Goal: Task Accomplishment & Management: Use online tool/utility

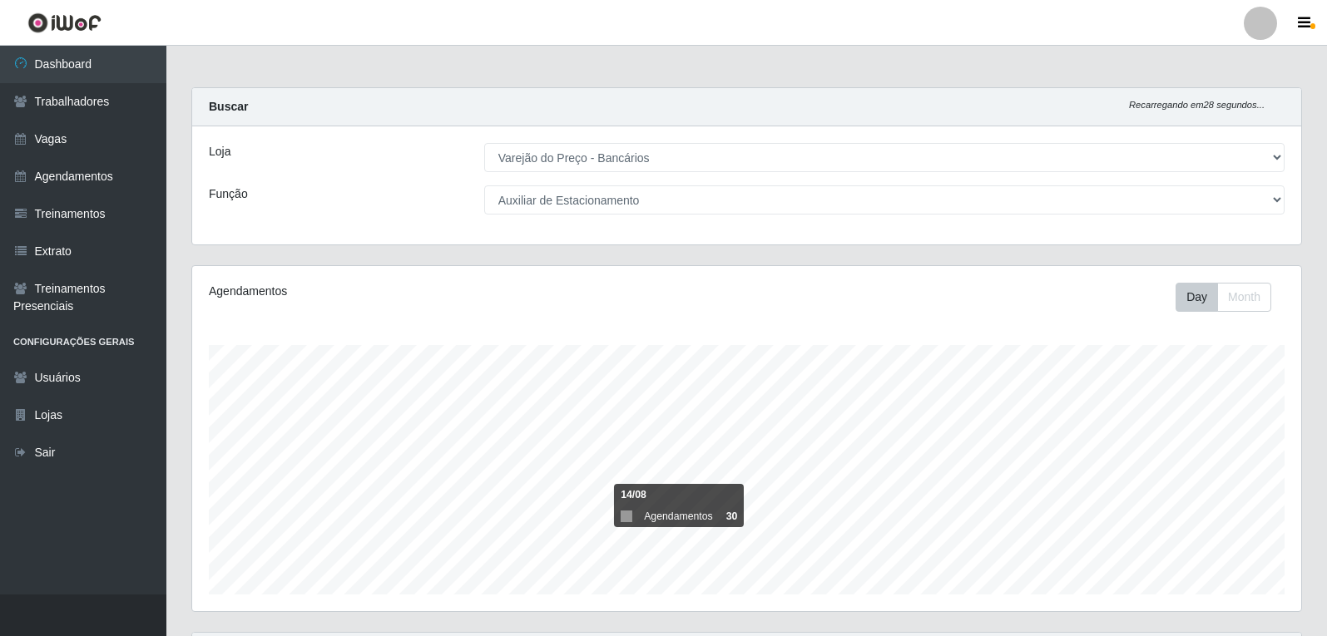
select select "157"
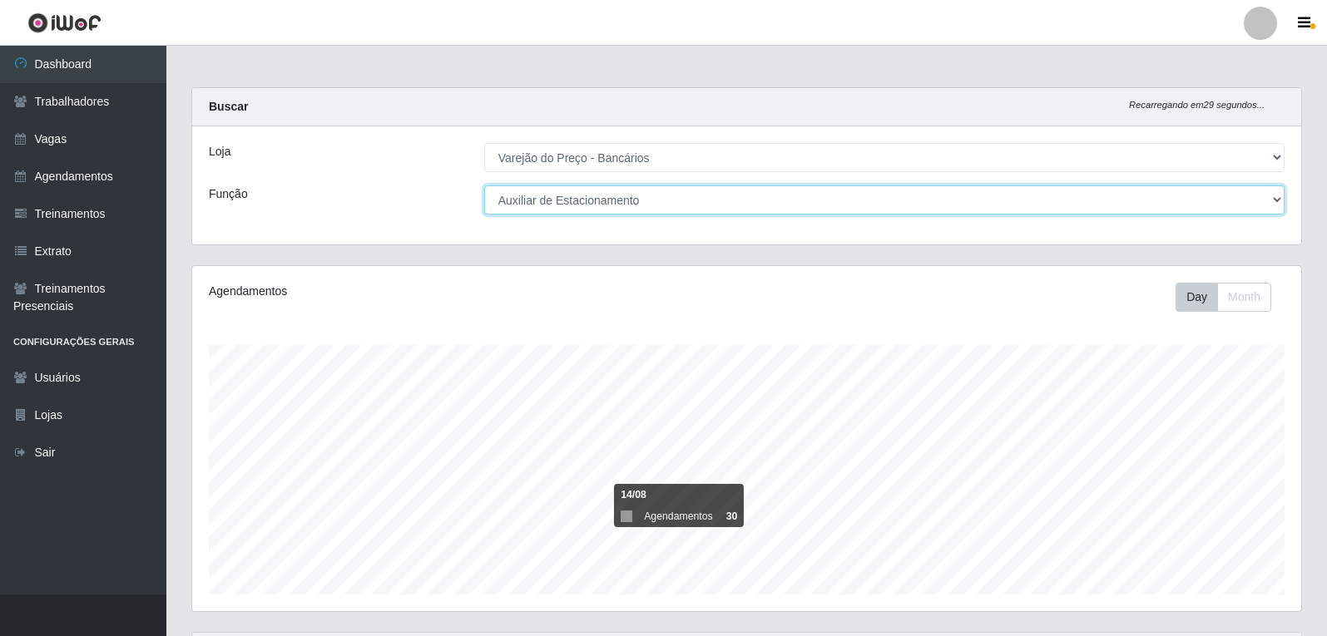
click at [607, 200] on select "[Selecione...] Auxiliar de Estacionamento Auxiliar de Estacionamento + Auxiliar…" at bounding box center [884, 200] width 800 height 29
select select "1"
click at [484, 186] on select "[Selecione...] Auxiliar de Estacionamento Auxiliar de Estacionamento + Auxiliar…" at bounding box center [884, 200] width 800 height 29
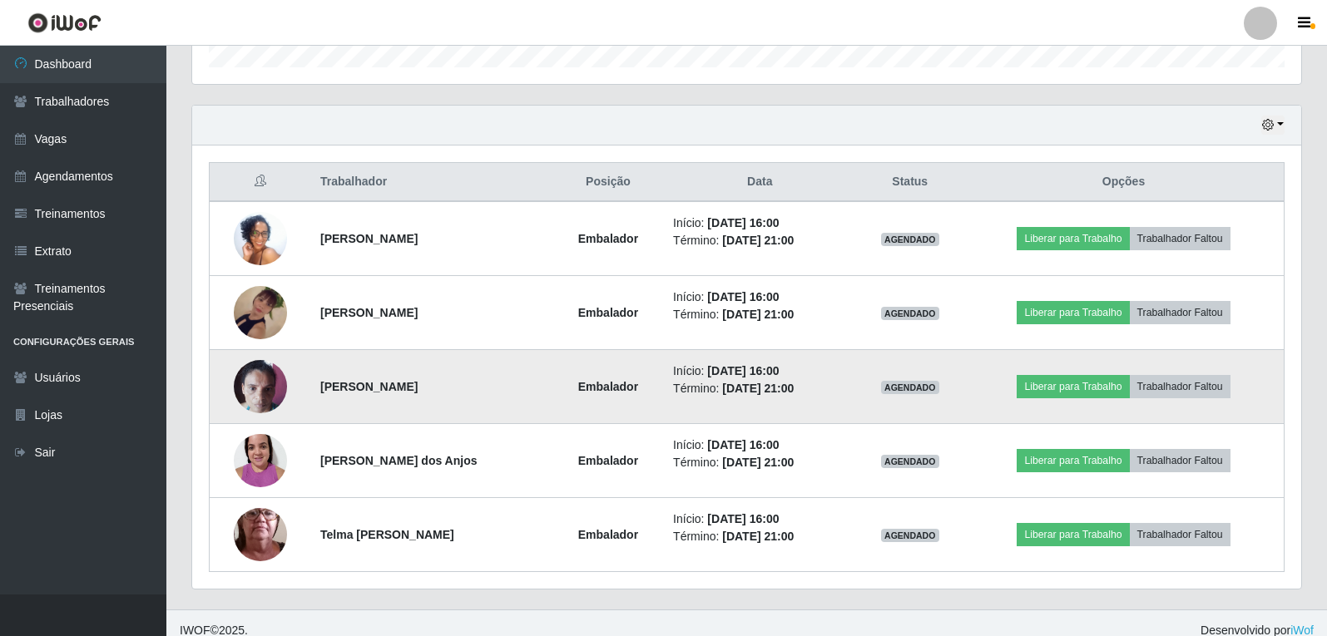
scroll to position [542, 0]
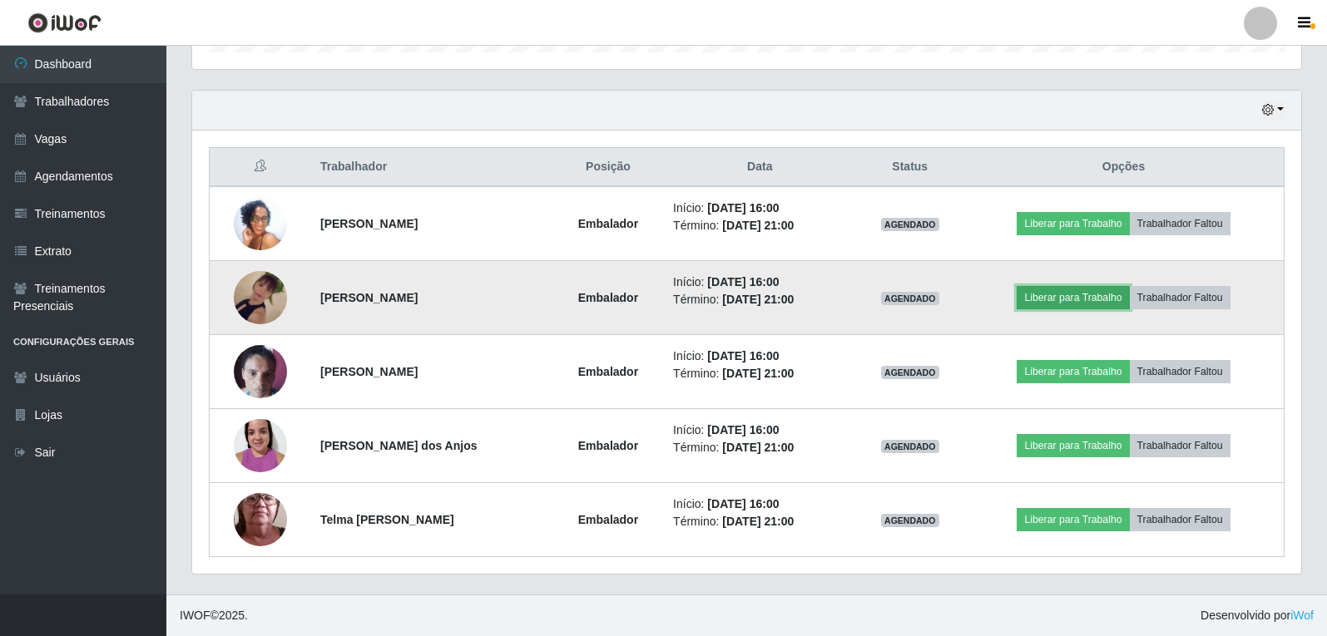
click at [1091, 302] on button "Liberar para Trabalho" at bounding box center [1073, 297] width 112 height 23
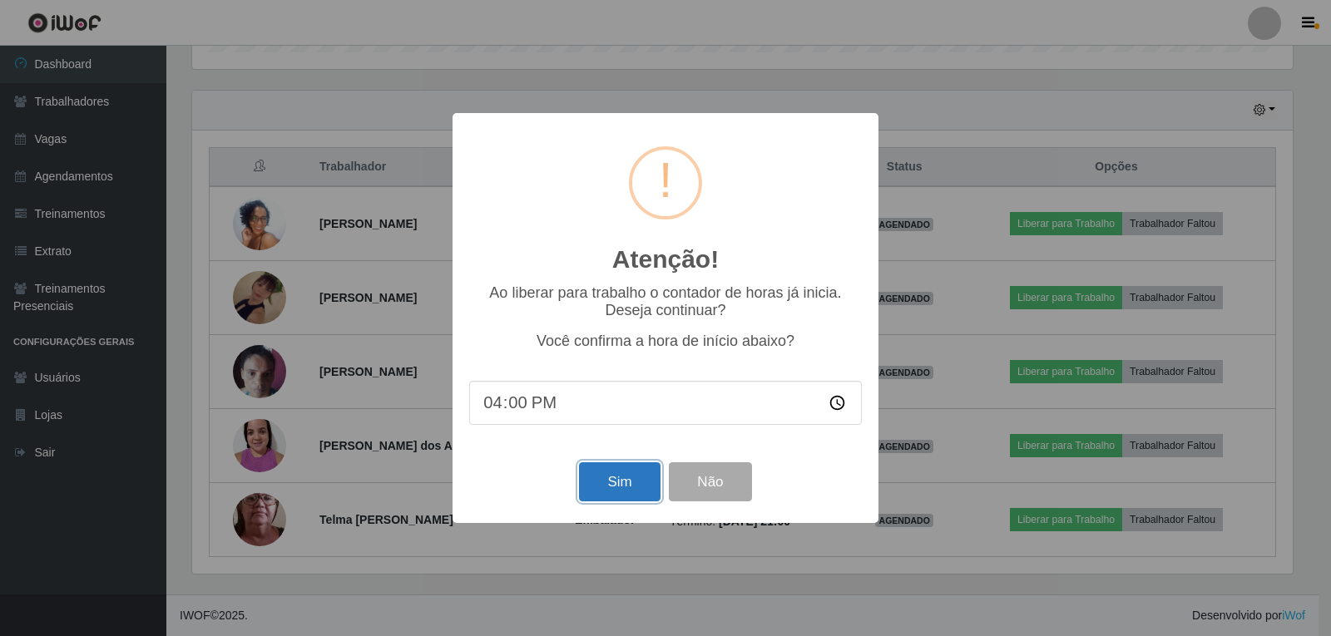
click at [632, 493] on button "Sim" at bounding box center [619, 482] width 81 height 39
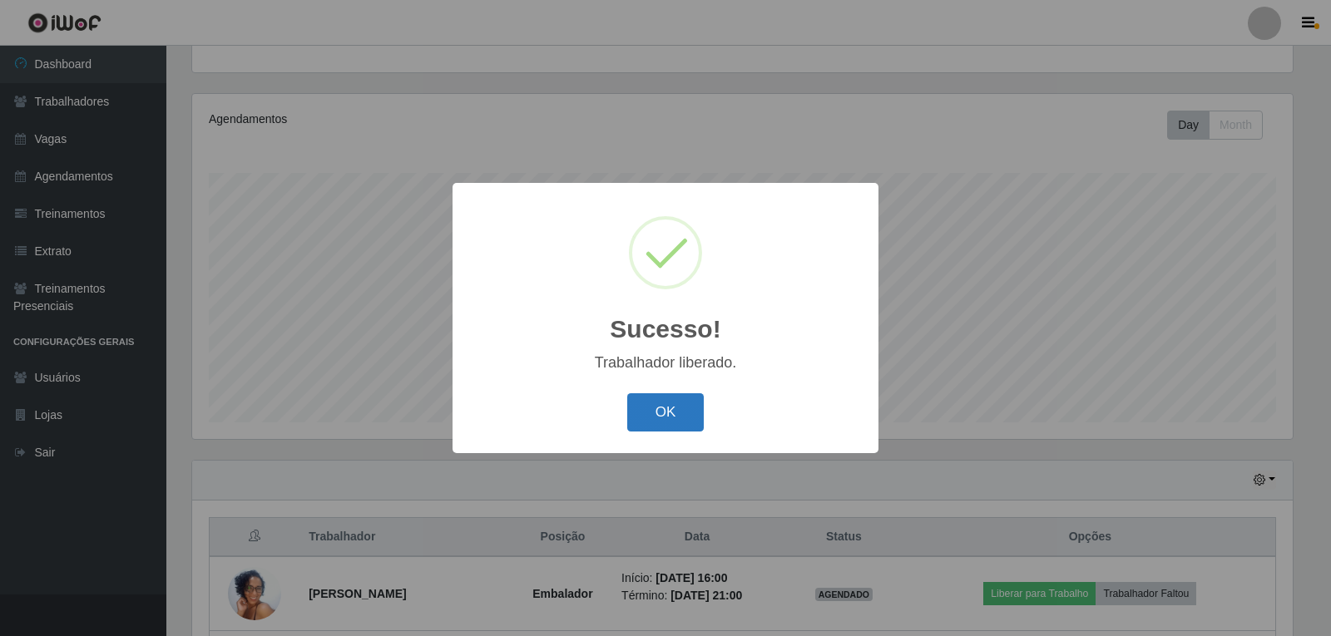
click at [675, 419] on button "OK" at bounding box center [665, 412] width 77 height 39
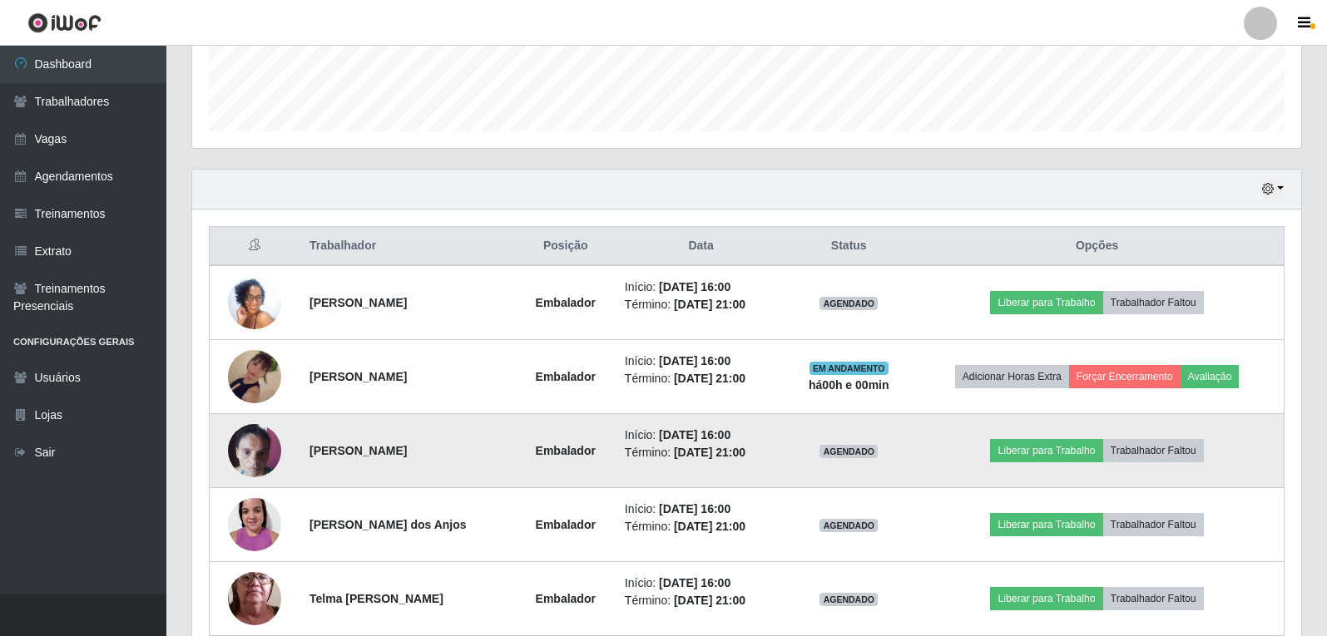
scroll to position [505, 0]
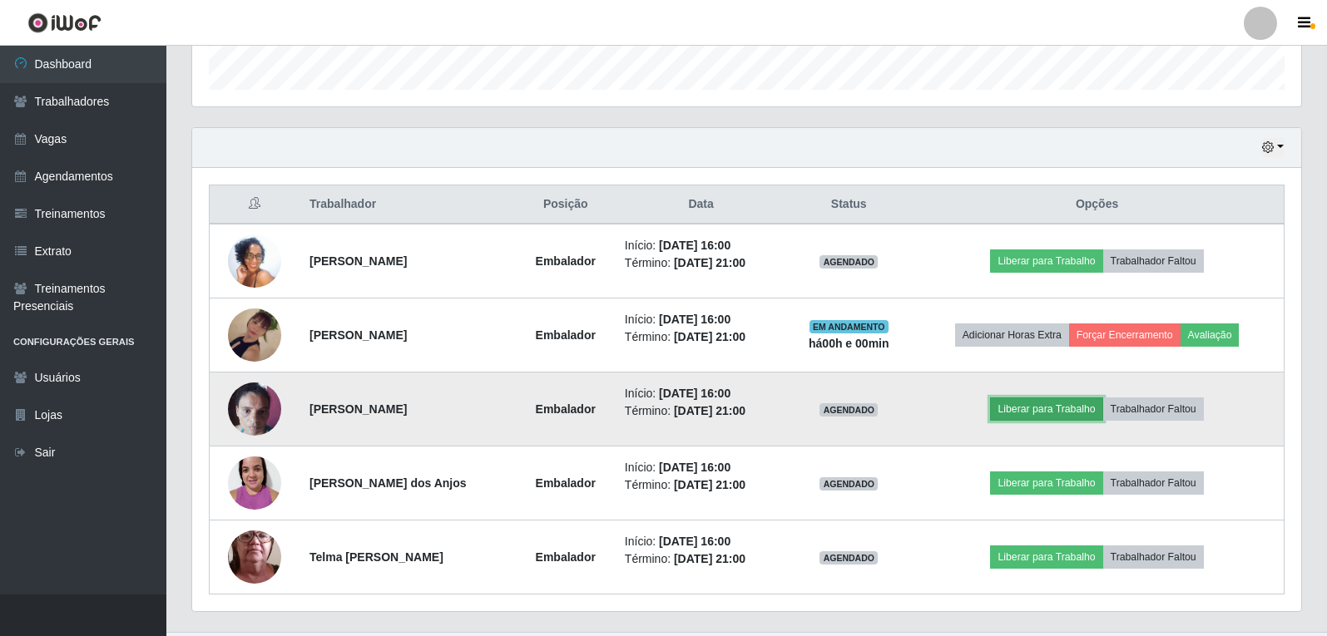
click at [1027, 412] on button "Liberar para Trabalho" at bounding box center [1046, 409] width 112 height 23
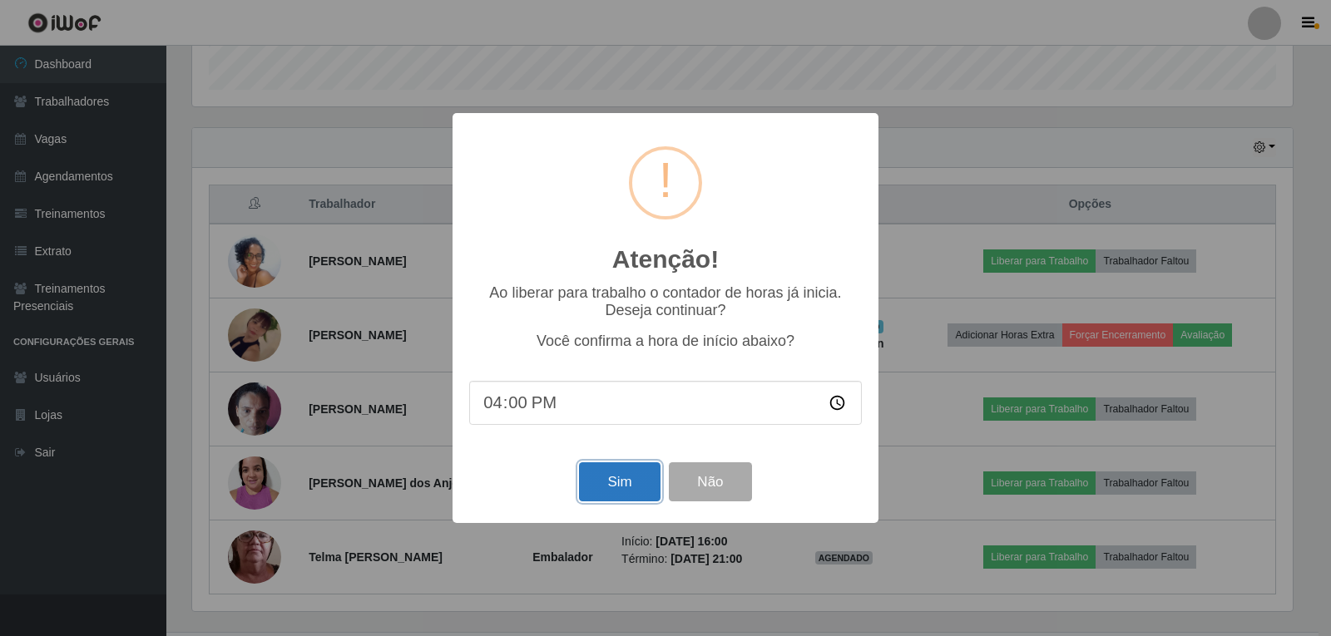
click at [618, 493] on button "Sim" at bounding box center [619, 482] width 81 height 39
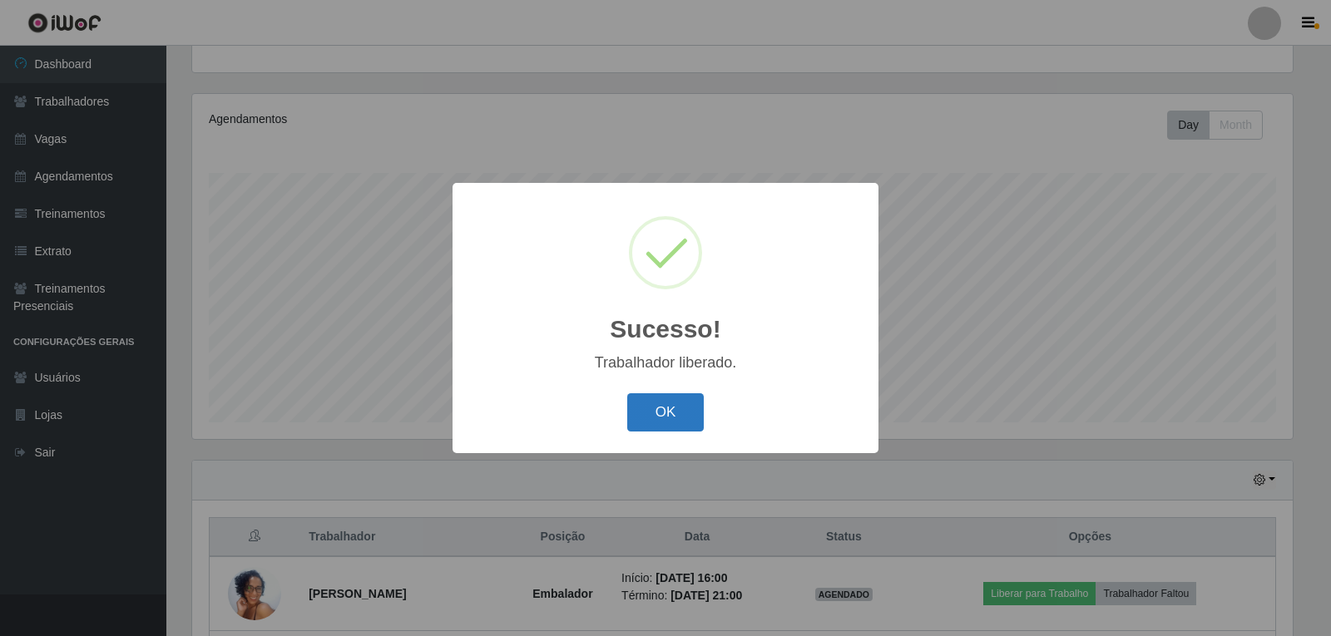
click at [663, 415] on button "OK" at bounding box center [665, 412] width 77 height 39
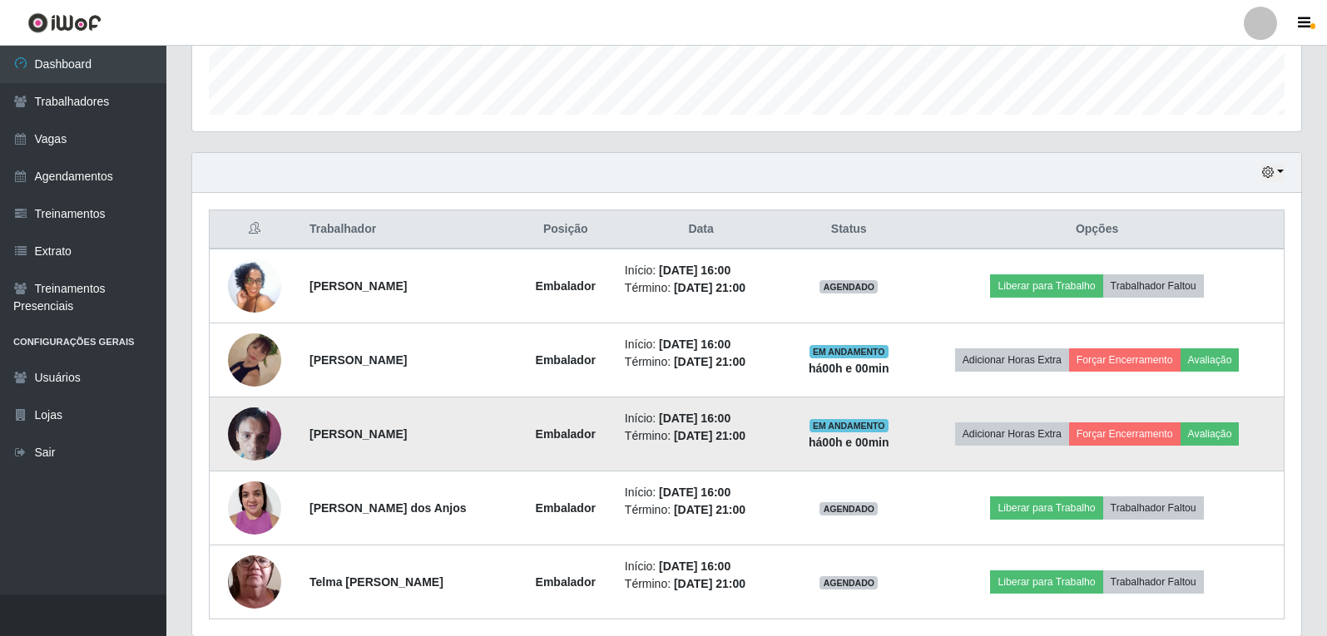
scroll to position [542, 0]
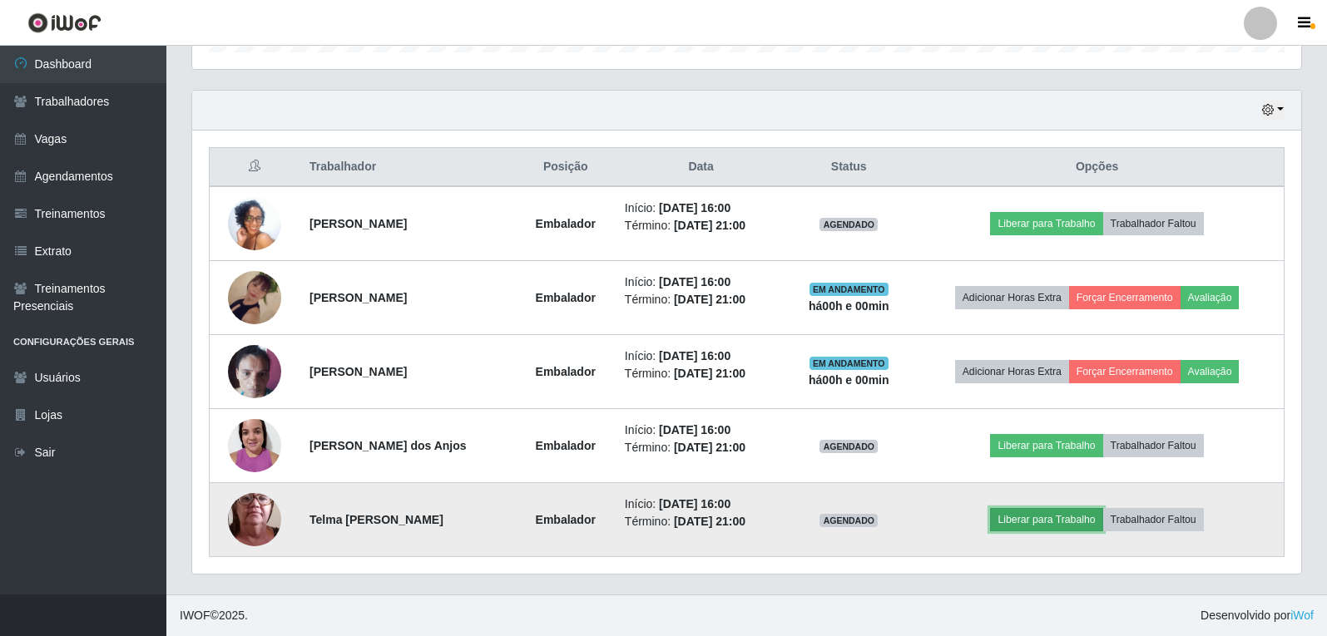
click at [1035, 518] on button "Liberar para Trabalho" at bounding box center [1046, 519] width 112 height 23
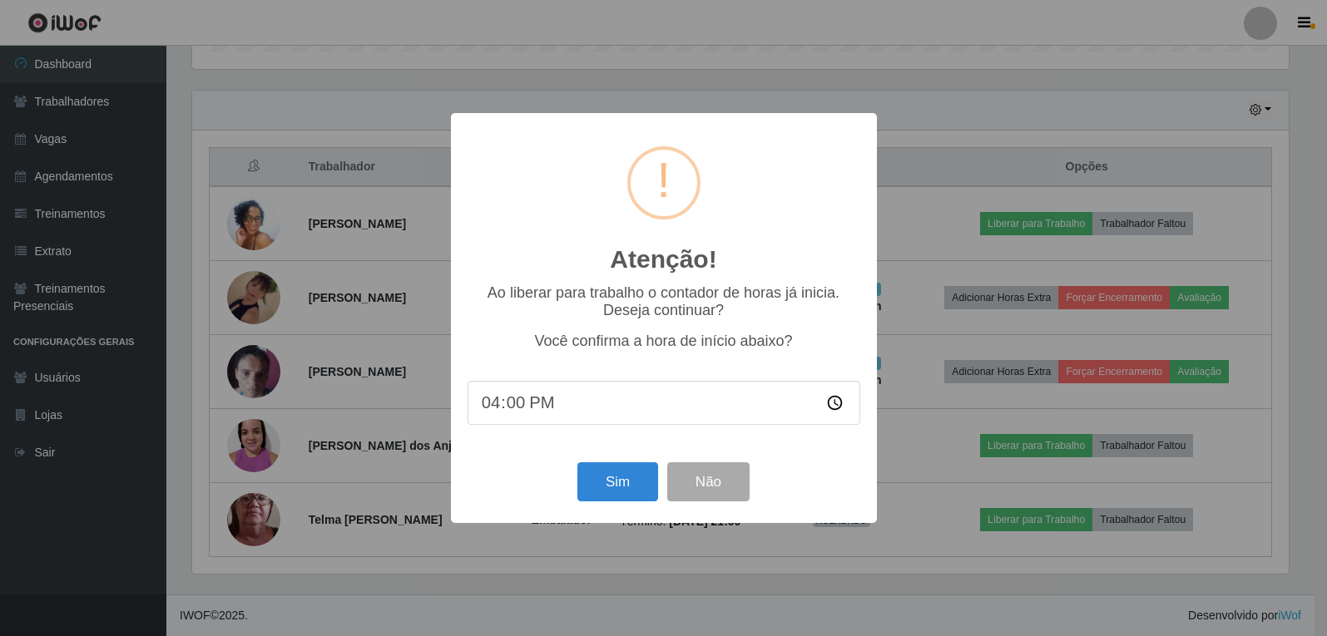
scroll to position [345, 1101]
click at [606, 491] on button "Sim" at bounding box center [619, 482] width 81 height 39
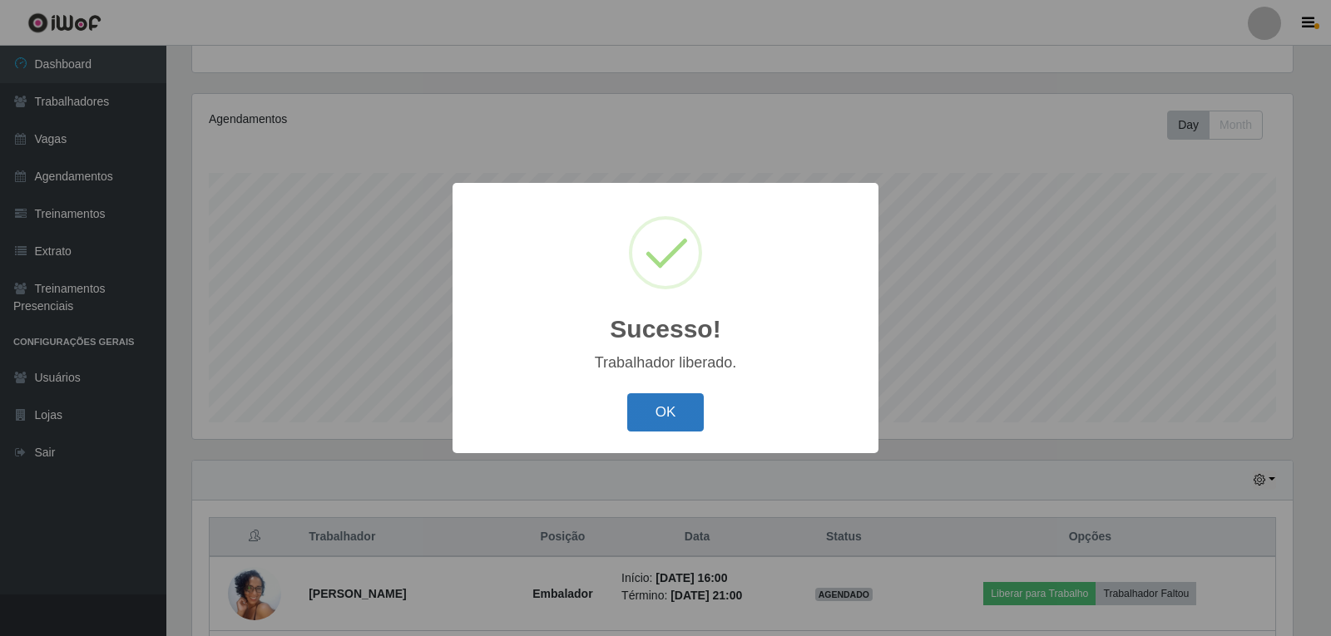
click at [642, 418] on button "OK" at bounding box center [665, 412] width 77 height 39
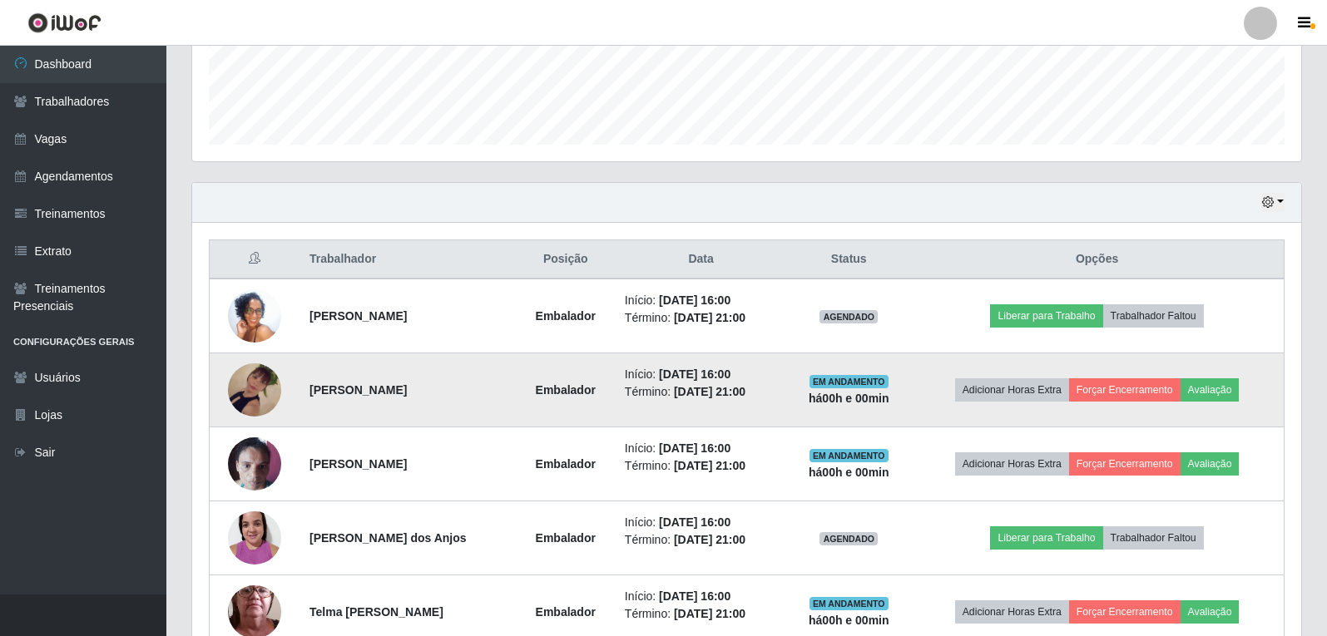
scroll to position [505, 0]
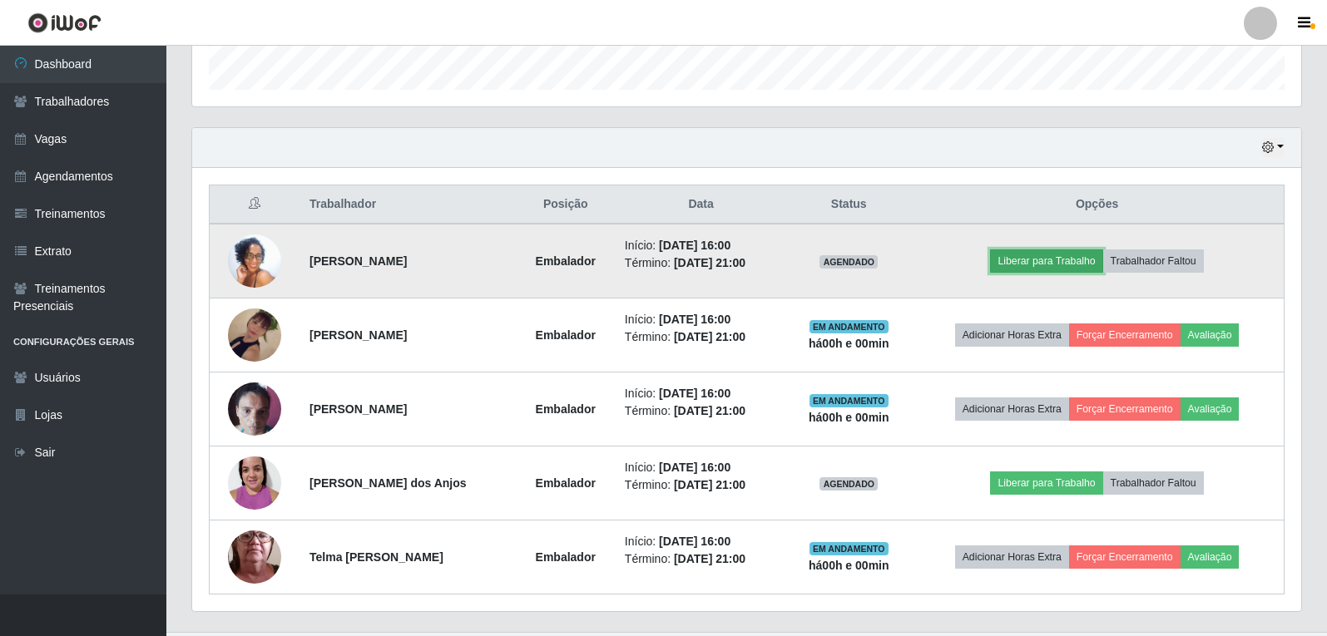
click at [1036, 260] on button "Liberar para Trabalho" at bounding box center [1046, 261] width 112 height 23
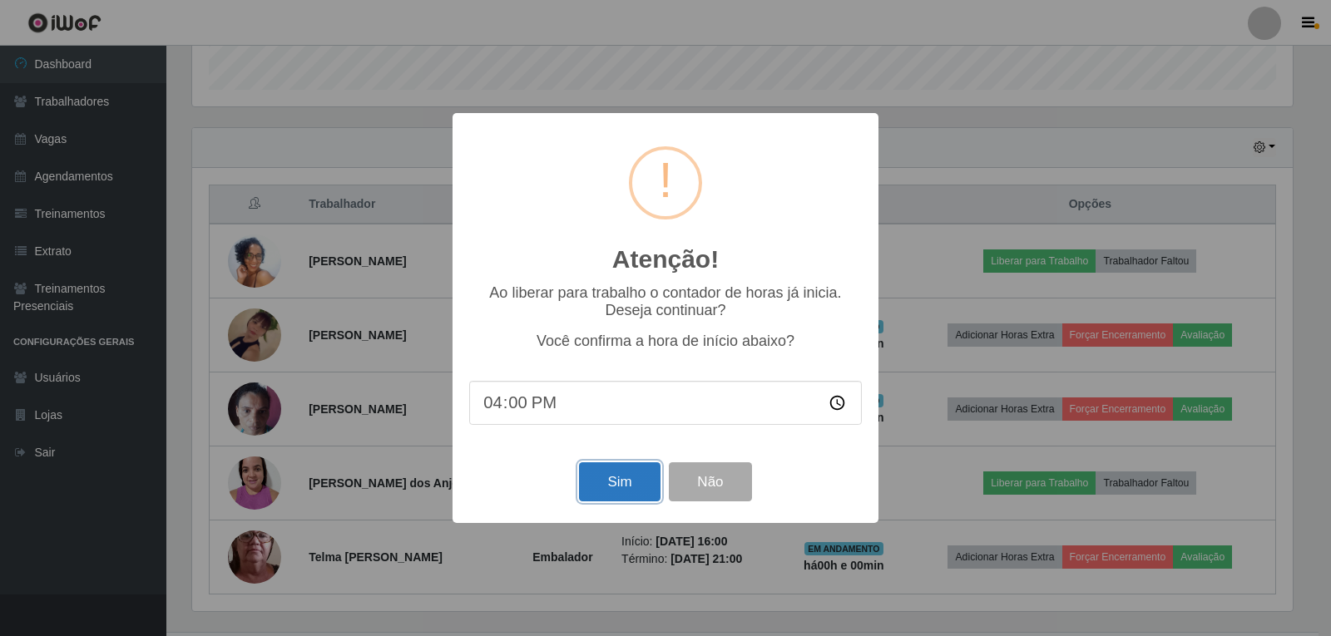
click at [588, 490] on button "Sim" at bounding box center [619, 482] width 81 height 39
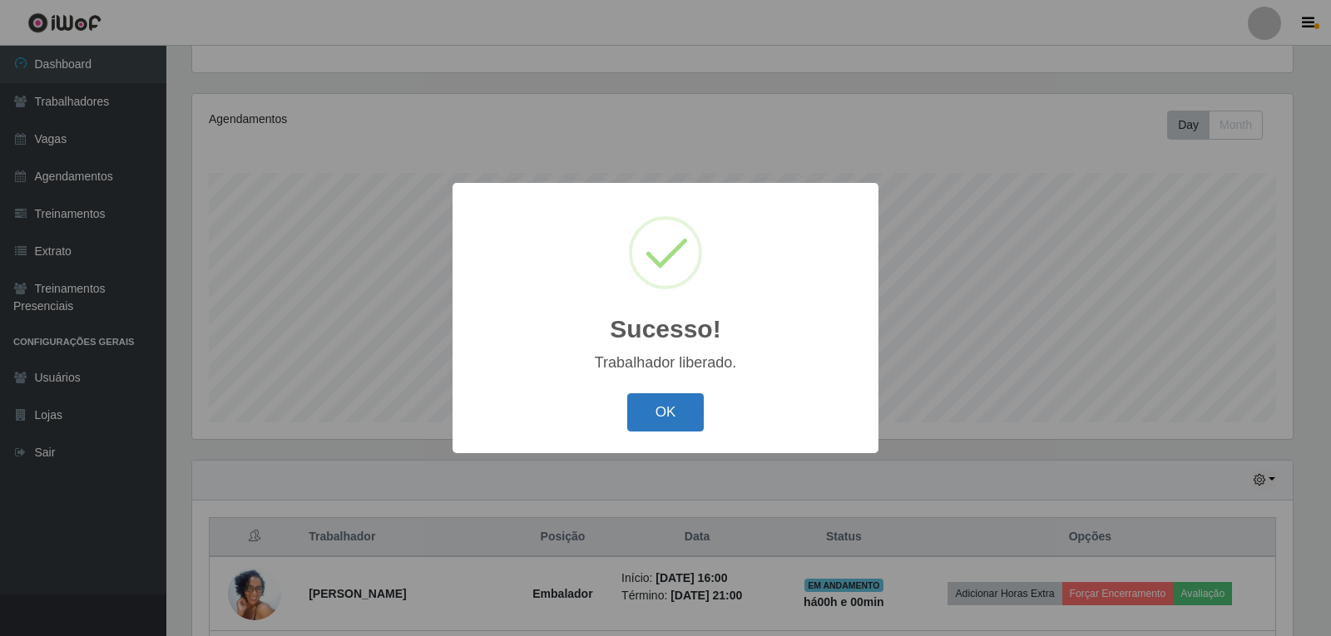
click at [693, 415] on button "OK" at bounding box center [665, 412] width 77 height 39
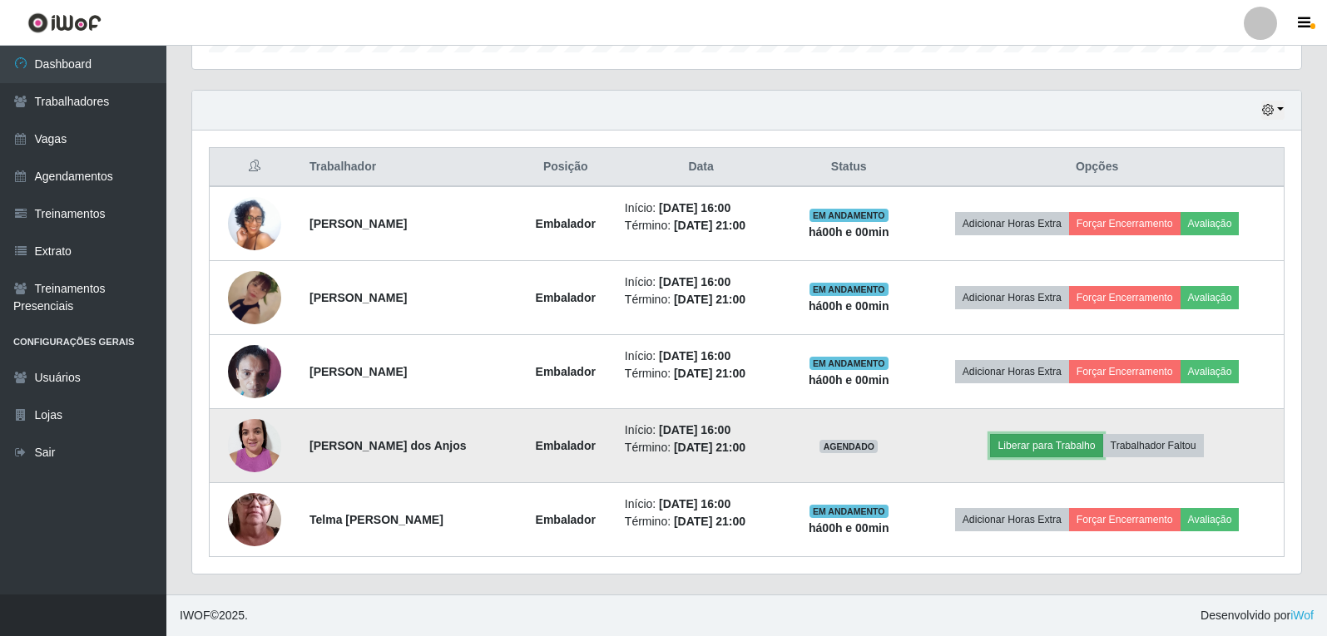
drag, startPoint x: 1029, startPoint y: 434, endPoint x: 1027, endPoint y: 454, distance: 20.0
click at [1027, 454] on button "Liberar para Trabalho" at bounding box center [1046, 445] width 112 height 23
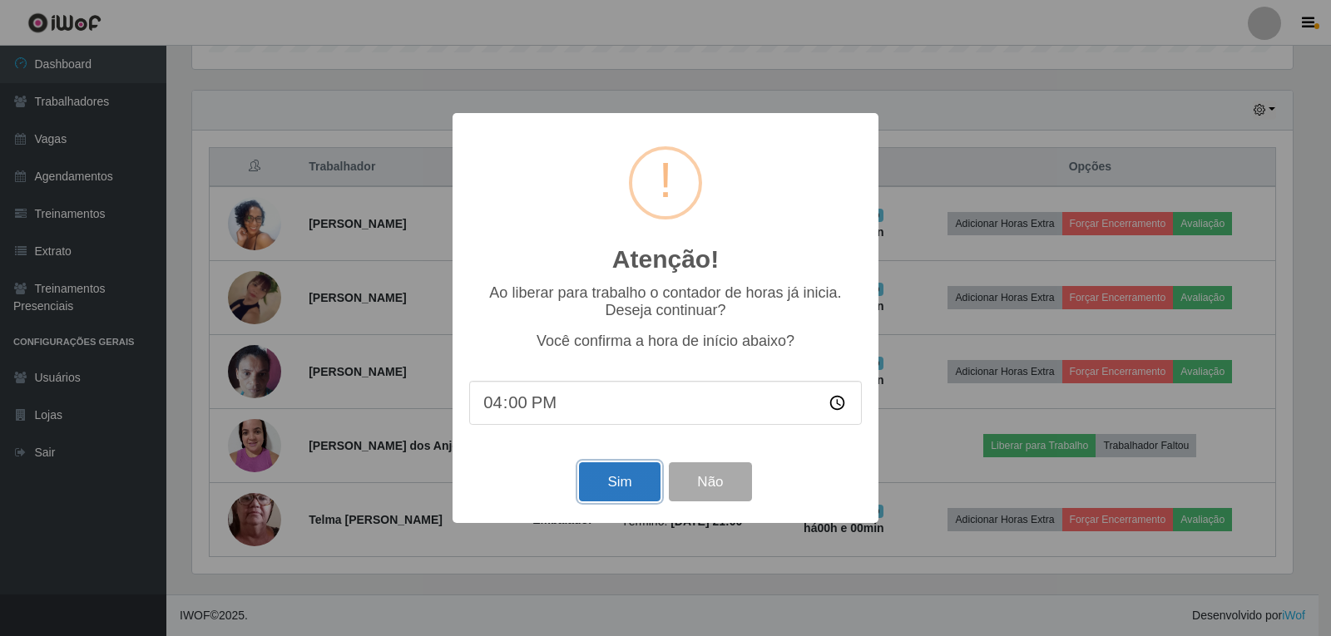
click at [641, 492] on button "Sim" at bounding box center [619, 482] width 81 height 39
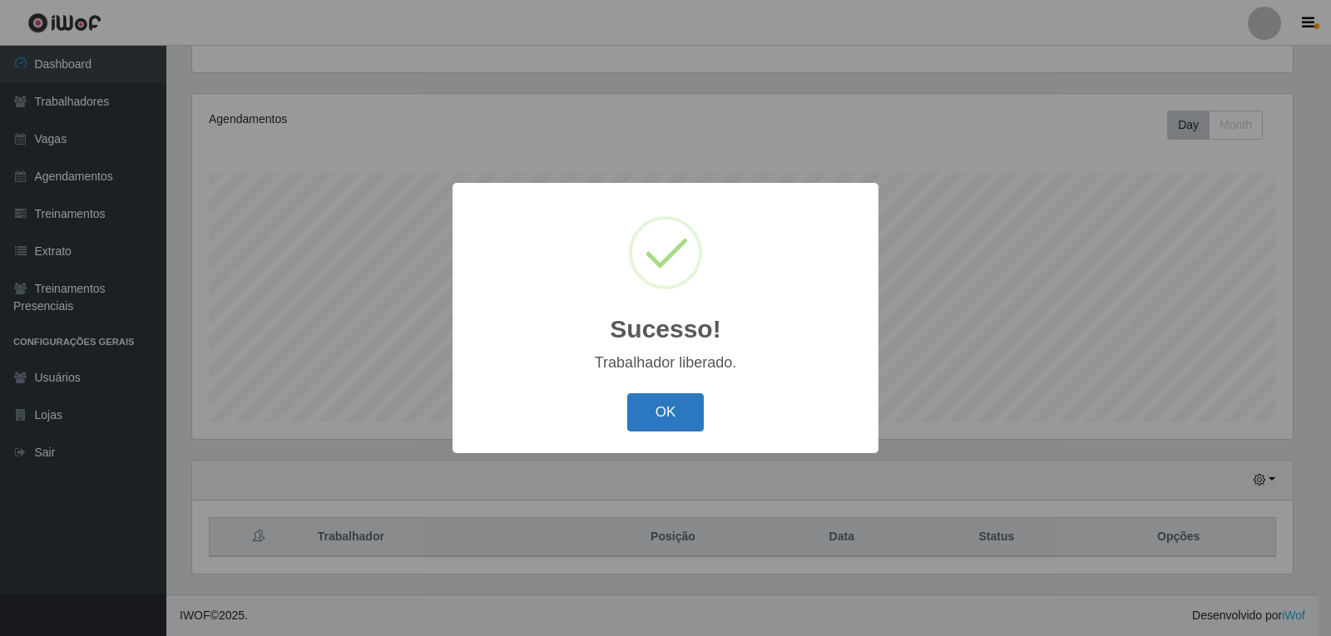
click at [668, 408] on button "OK" at bounding box center [665, 412] width 77 height 39
